Goal: Task Accomplishment & Management: Use online tool/utility

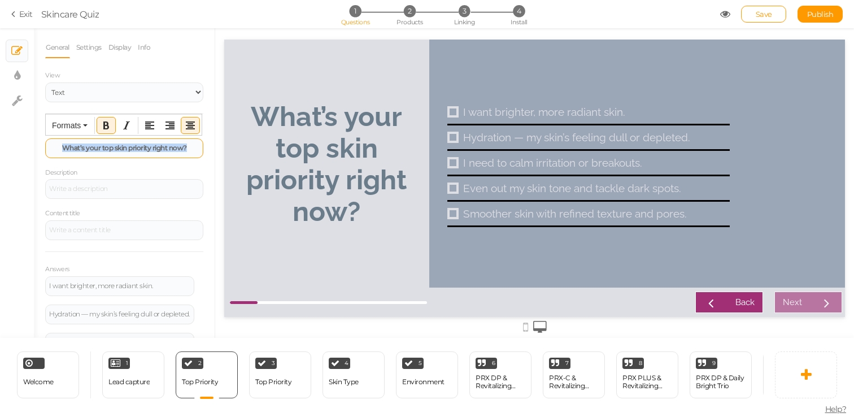
click at [158, 144] on strong "What’s your top skin priority right now?" at bounding box center [124, 147] width 125 height 8
drag, startPoint x: 184, startPoint y: 150, endPoint x: 100, endPoint y: 146, distance: 83.7
click at [100, 146] on strong "What’s your top skin priority right now?" at bounding box center [124, 147] width 125 height 8
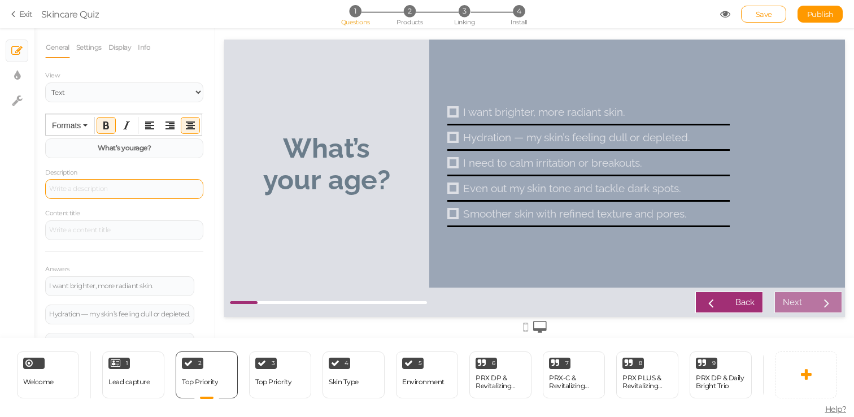
click at [122, 193] on div at bounding box center [124, 189] width 158 height 20
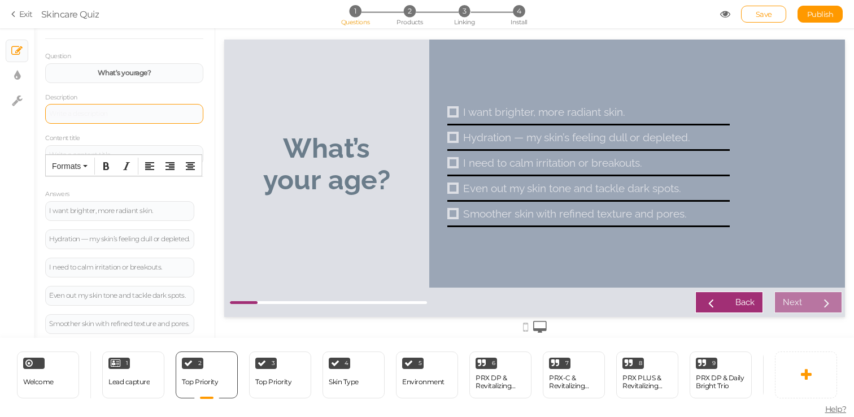
scroll to position [76, 0]
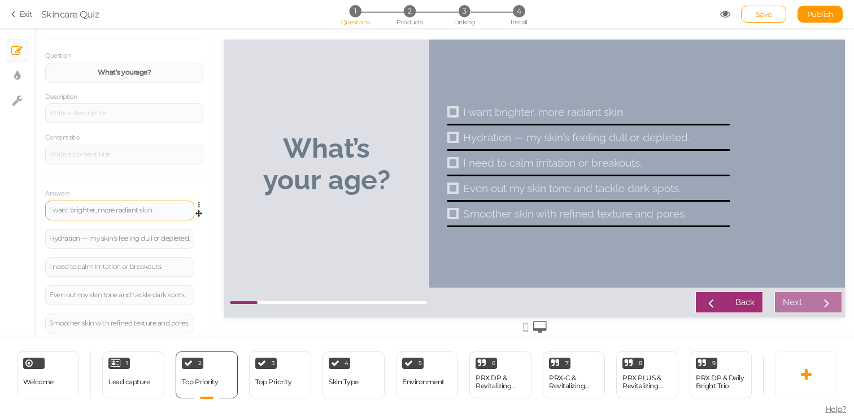
click at [120, 215] on div "I want brighter, more radiant skin." at bounding box center [119, 211] width 149 height 20
click at [120, 210] on div "I want brighter, more radiant skin." at bounding box center [119, 210] width 141 height 7
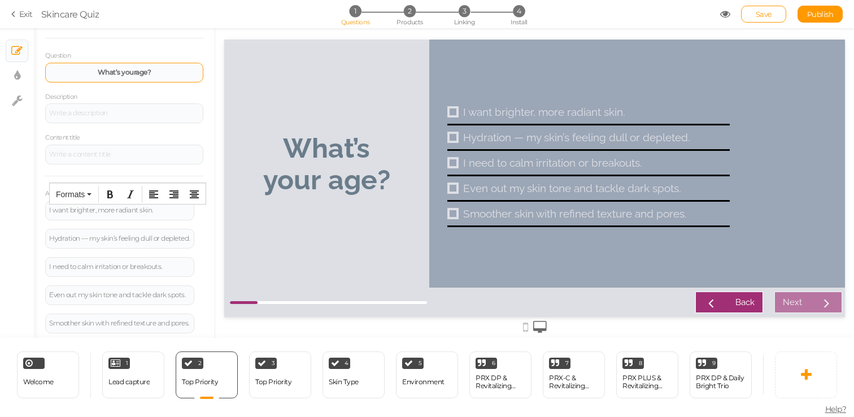
click at [132, 71] on strong "What’s your age ?" at bounding box center [125, 72] width 54 height 8
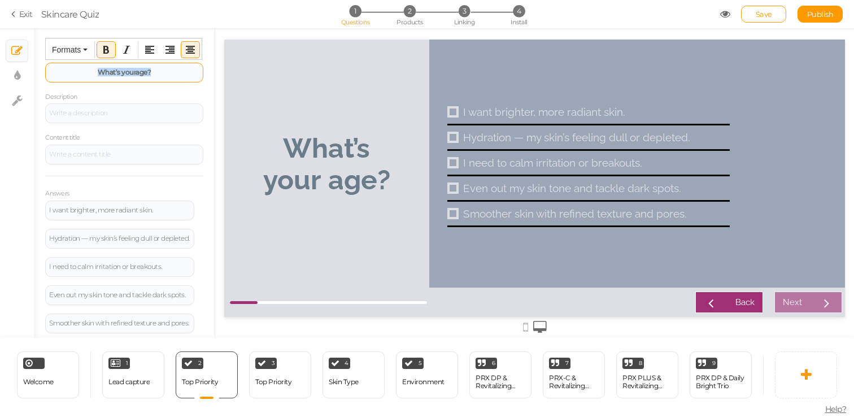
click at [132, 71] on strong "What’s your age ?" at bounding box center [125, 72] width 54 height 8
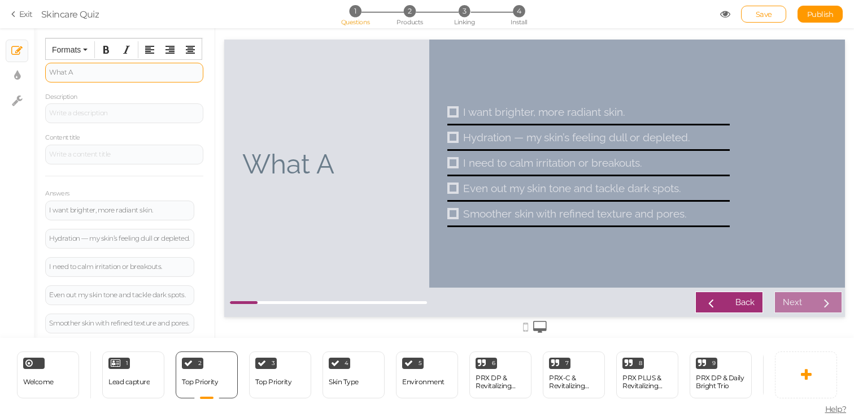
click at [203, 148] on div "General Settings Display Info View Text Images Question What A Description Cont…" at bounding box center [124, 187] width 181 height 301
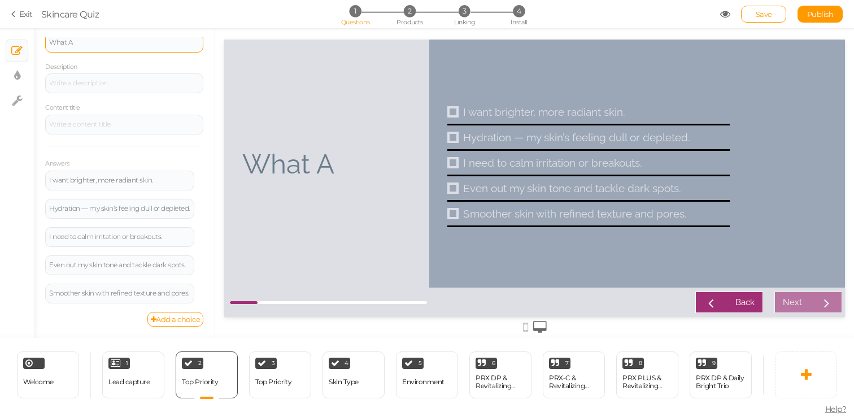
scroll to position [0, 0]
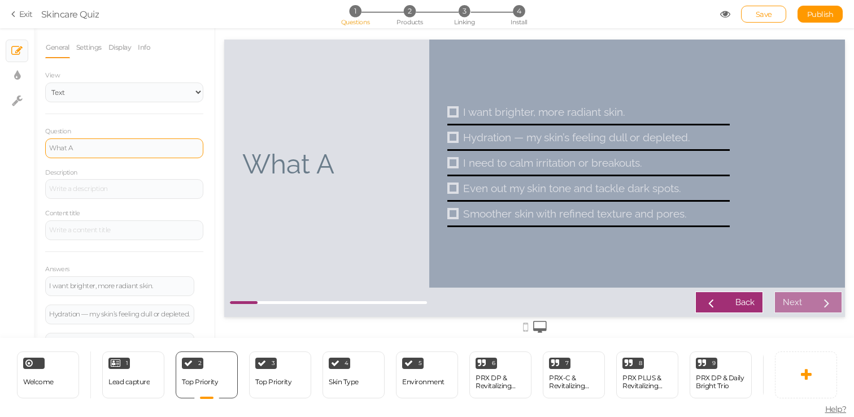
click at [106, 155] on div "What A" at bounding box center [124, 148] width 158 height 20
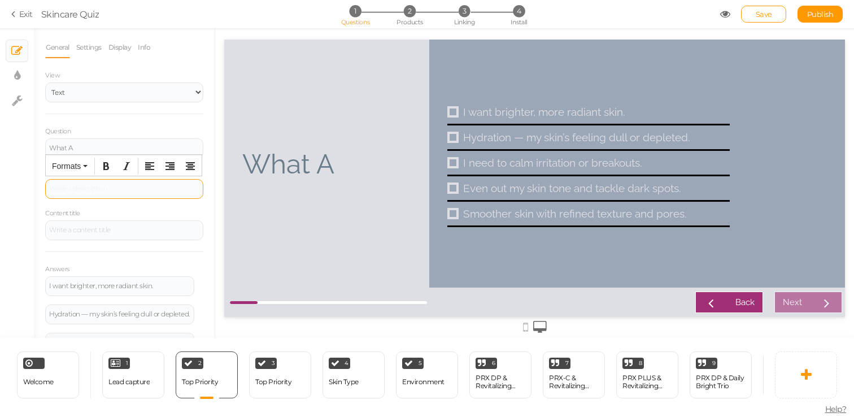
click at [106, 186] on div at bounding box center [124, 189] width 158 height 20
click at [97, 149] on div "What A" at bounding box center [124, 148] width 150 height 7
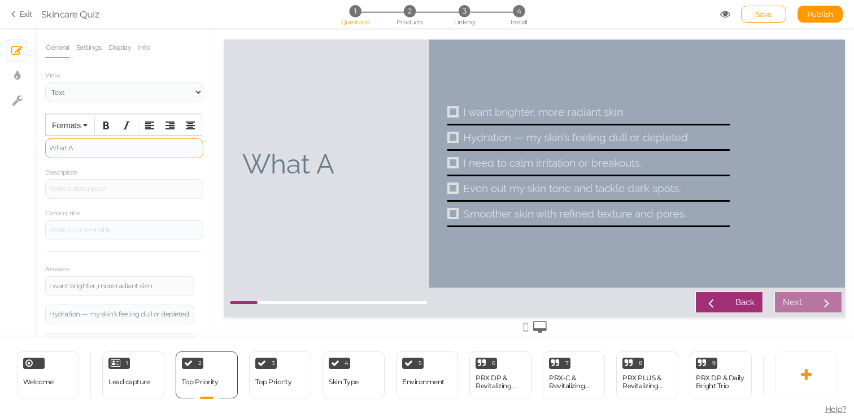
click at [97, 149] on div "What A" at bounding box center [124, 148] width 150 height 7
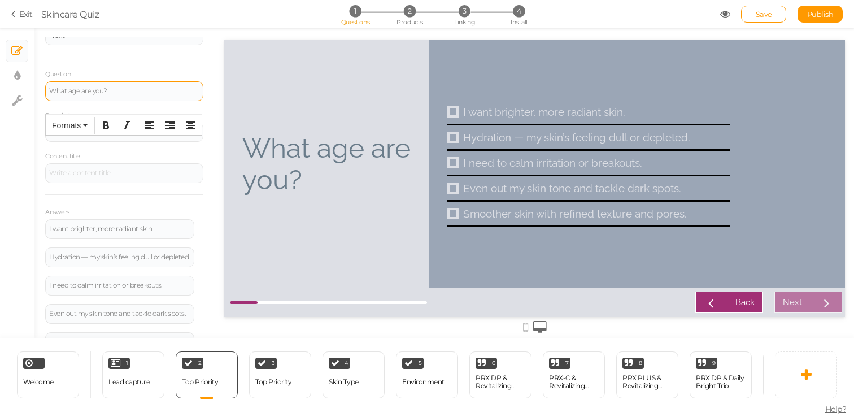
scroll to position [75, 0]
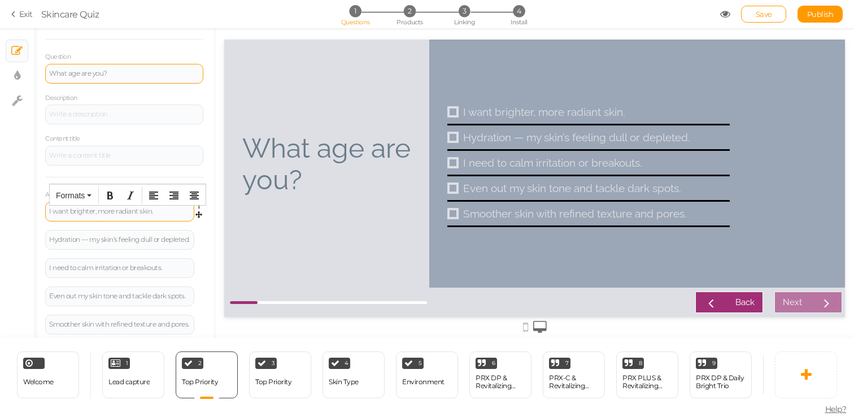
click at [125, 208] on div "I want brighter, more radiant skin." at bounding box center [119, 211] width 141 height 7
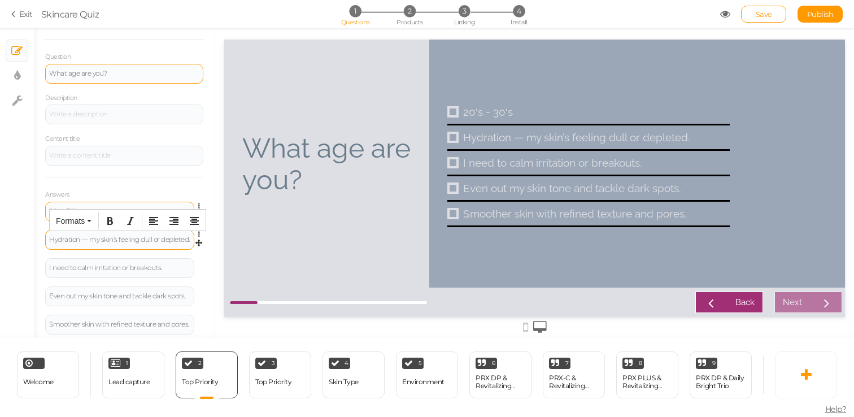
click at [112, 242] on div "Hydration — my skin’s feeling dull or depleted." at bounding box center [119, 239] width 141 height 7
click at [79, 264] on div "I need to calm irritation or breakouts." at bounding box center [119, 265] width 141 height 7
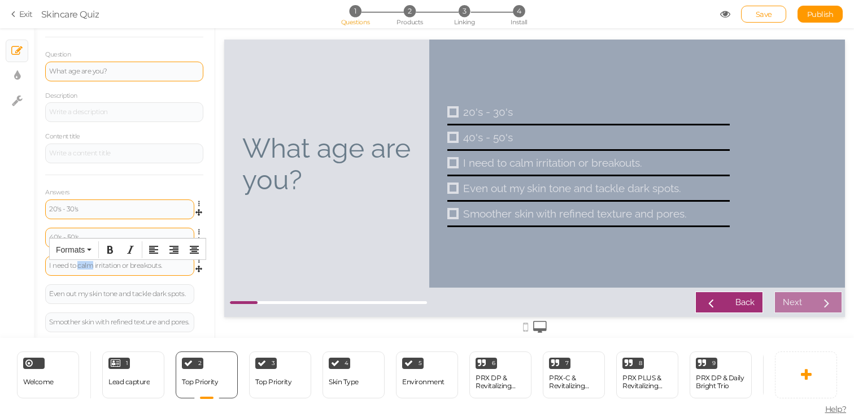
click at [79, 264] on div "I need to calm irritation or breakouts." at bounding box center [119, 265] width 141 height 7
click at [201, 287] on icon at bounding box center [201, 288] width 7 height 7
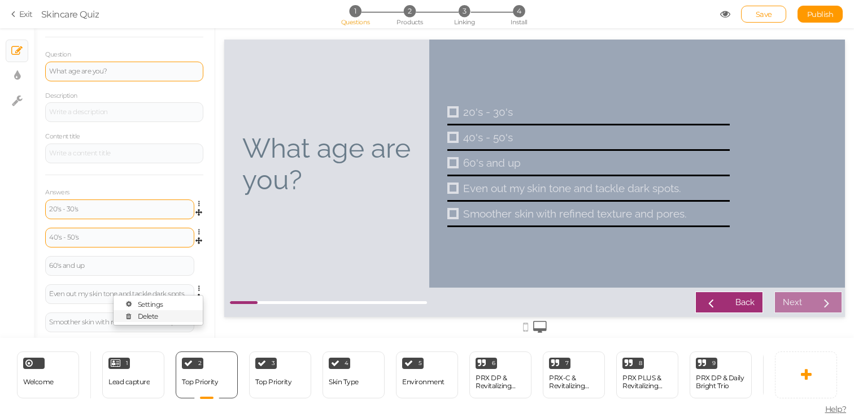
click at [181, 315] on link "Delete" at bounding box center [158, 316] width 89 height 12
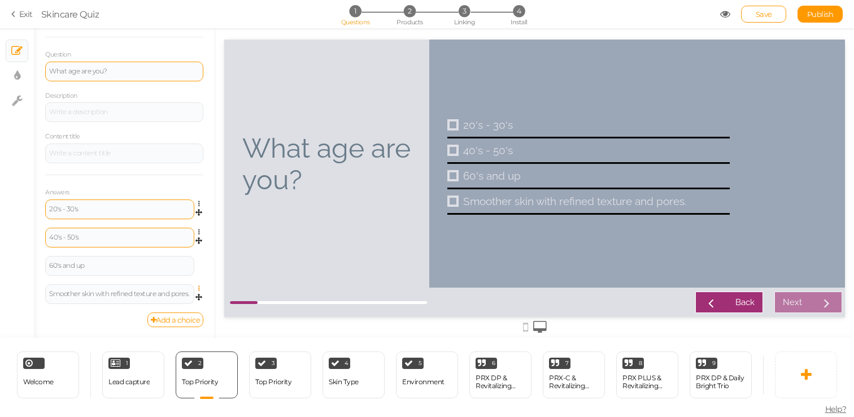
click at [199, 289] on icon at bounding box center [201, 288] width 7 height 7
click at [183, 316] on link "Delete" at bounding box center [158, 316] width 89 height 12
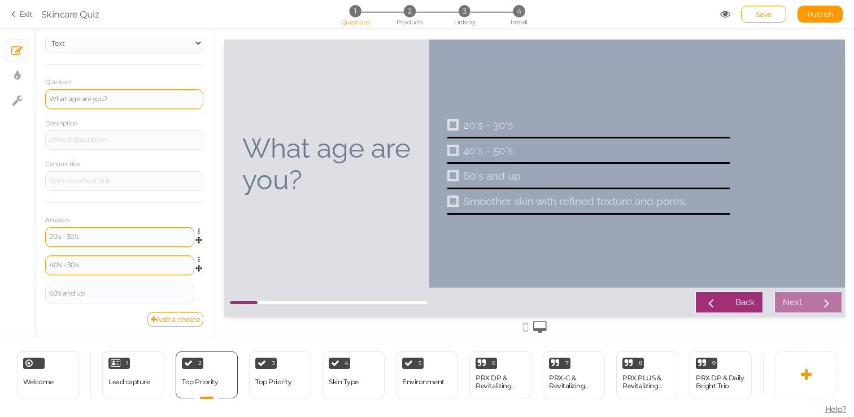
scroll to position [49, 0]
